Goal: Information Seeking & Learning: Learn about a topic

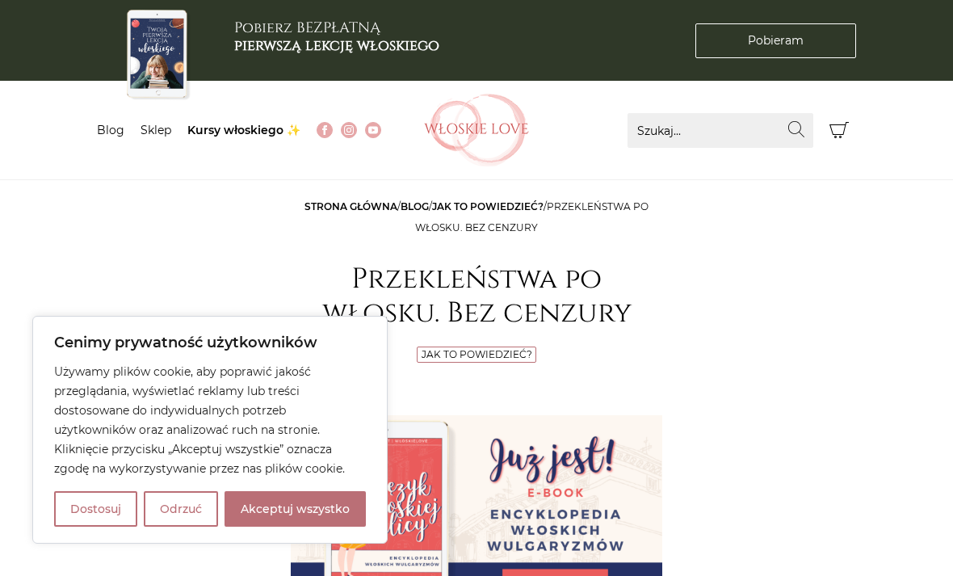
click at [292, 497] on button "Akceptuj wszystko" at bounding box center [295, 509] width 141 height 36
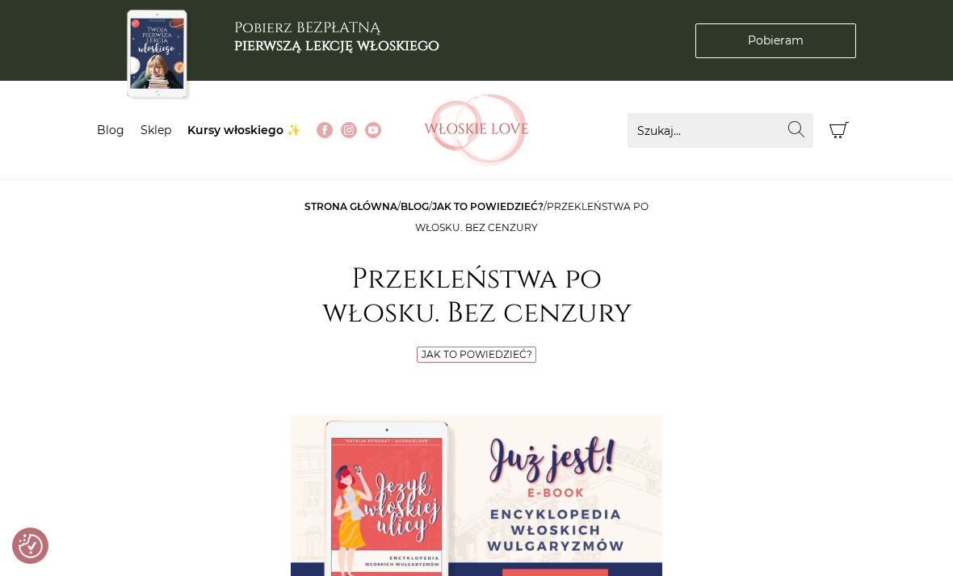
checkbox input "true"
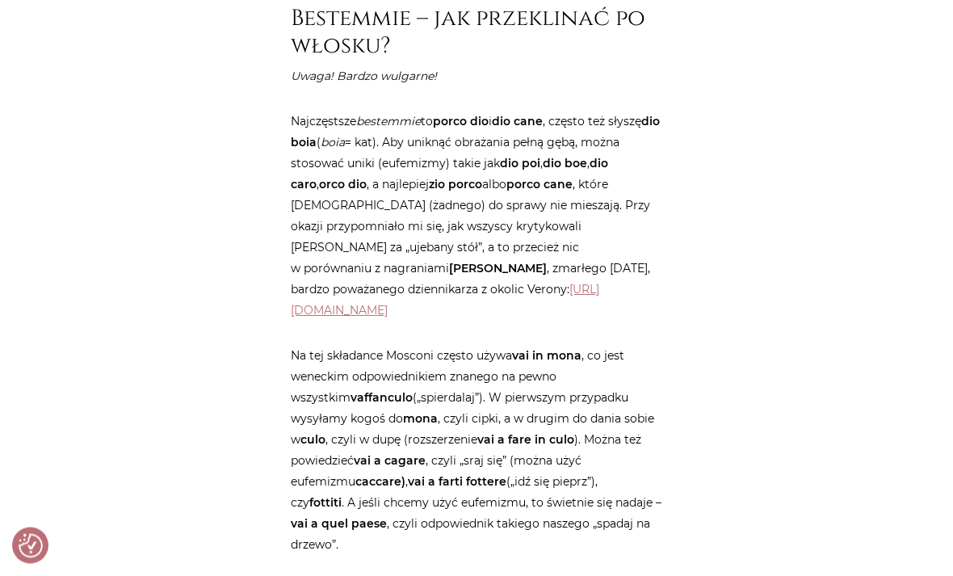
scroll to position [1612, 0]
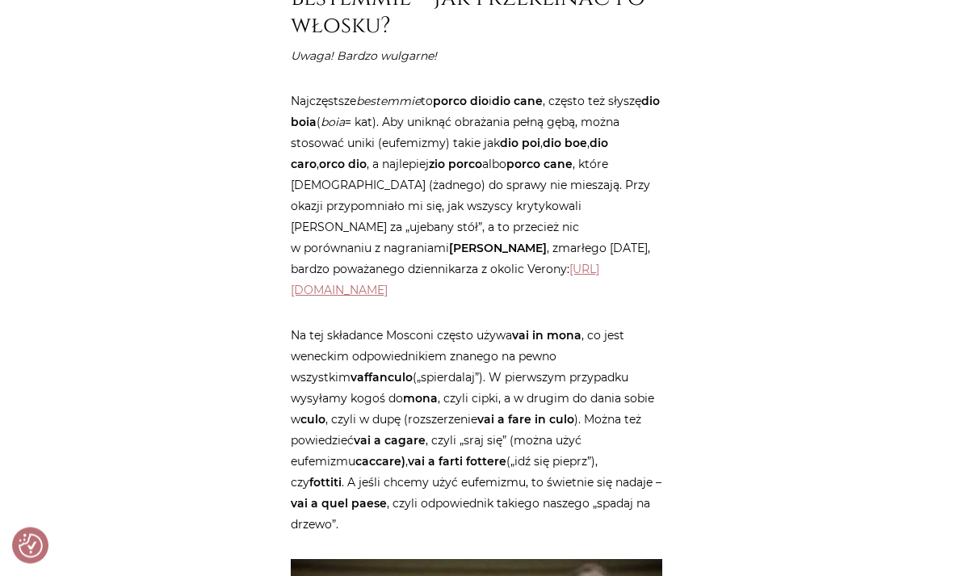
scroll to position [1641, 0]
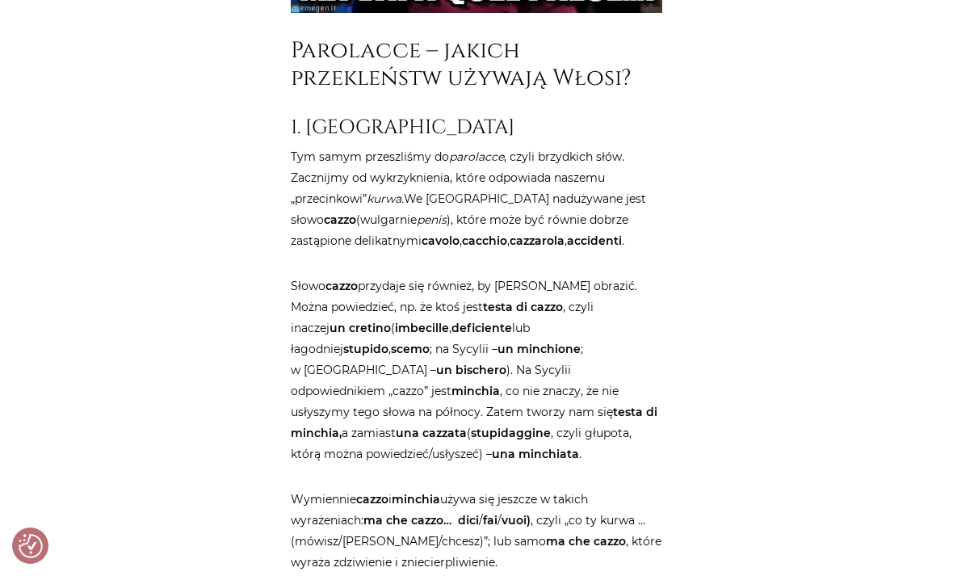
scroll to position [2438, 0]
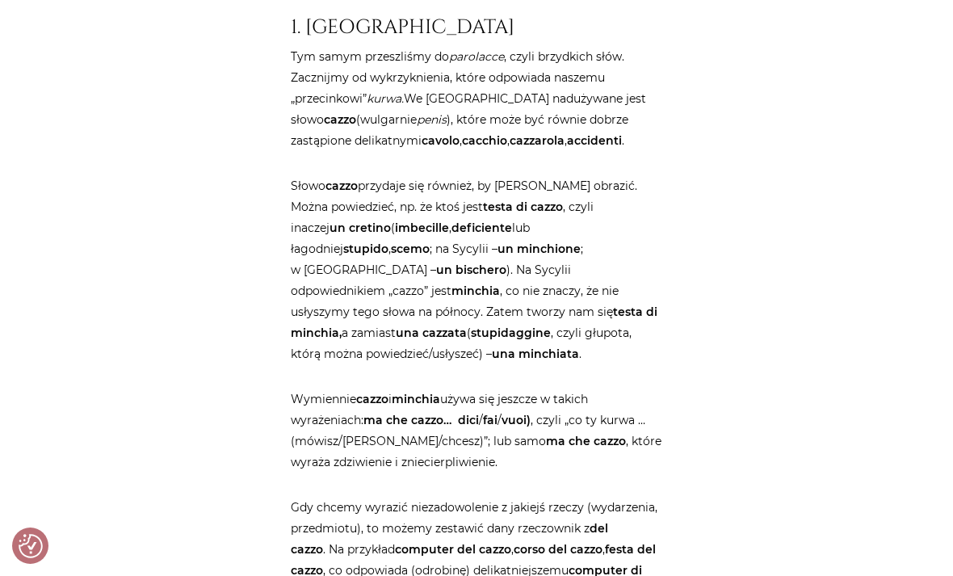
scroll to position [2551, 0]
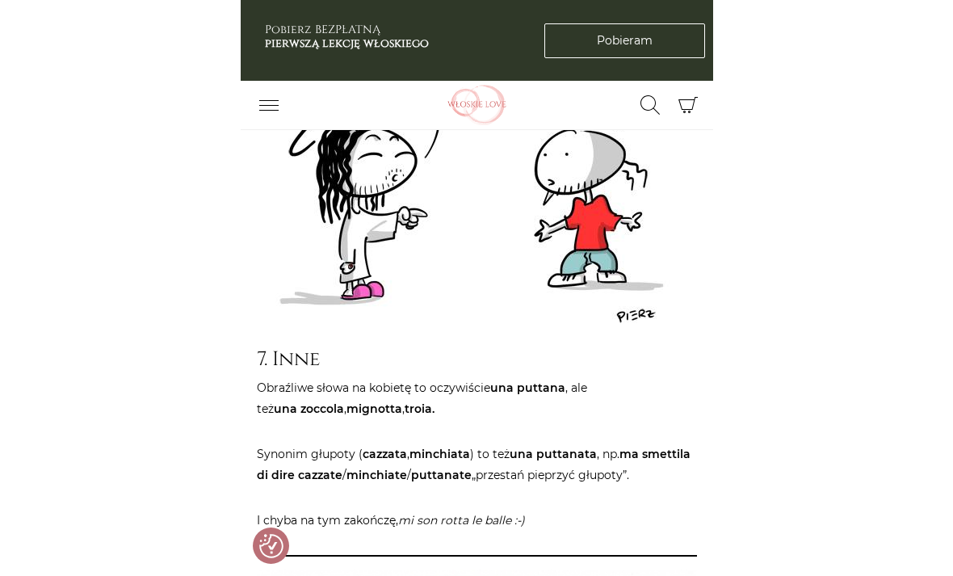
scroll to position [5650, 0]
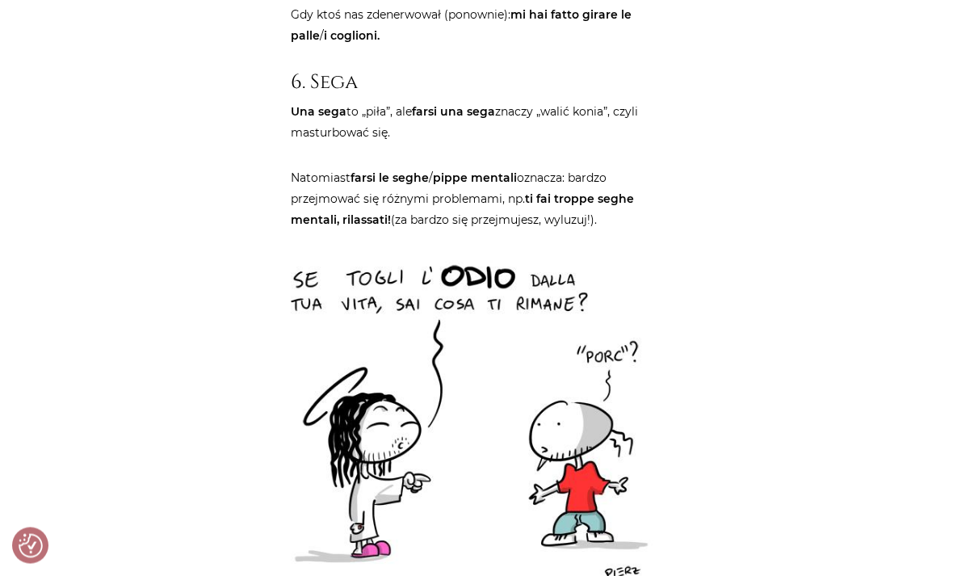
scroll to position [5310, 0]
